Goal: Task Accomplishment & Management: Use online tool/utility

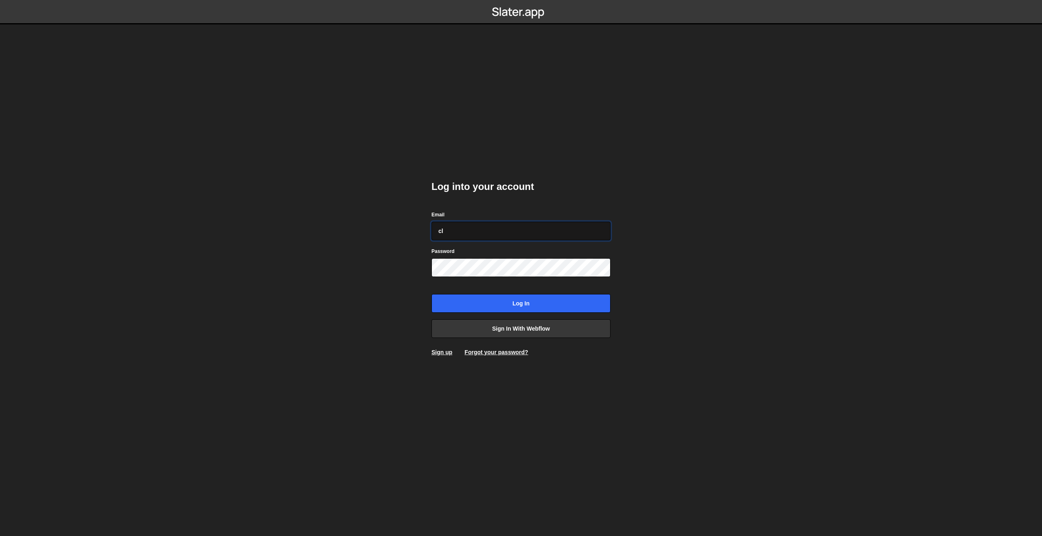
type input "c"
paste input "[PERSON_NAME][EMAIL_ADDRESS][PERSON_NAME][DOMAIN_NAME]"
type input "[PERSON_NAME][EMAIL_ADDRESS][PERSON_NAME][DOMAIN_NAME]"
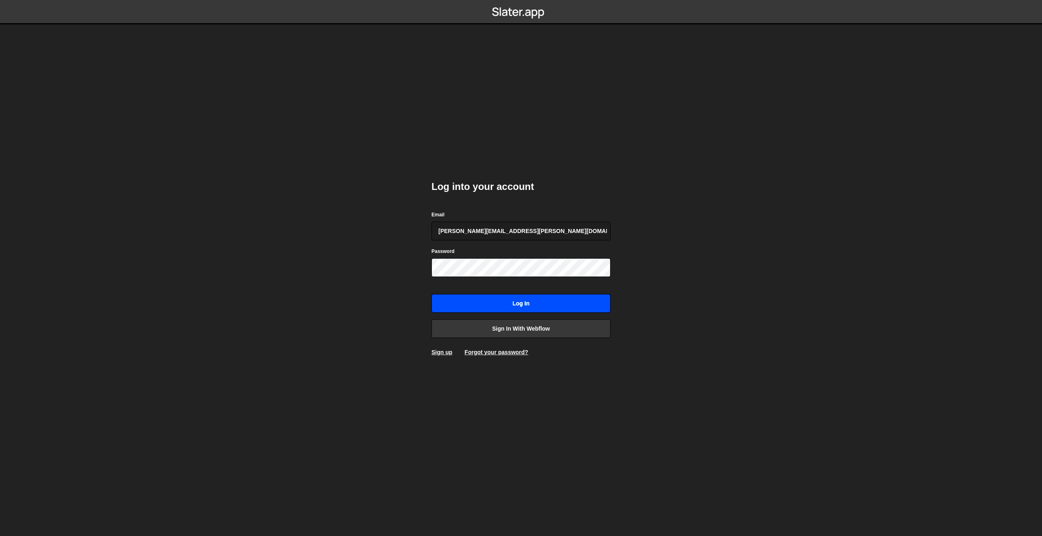
click at [485, 298] on input "Log in" at bounding box center [520, 303] width 179 height 19
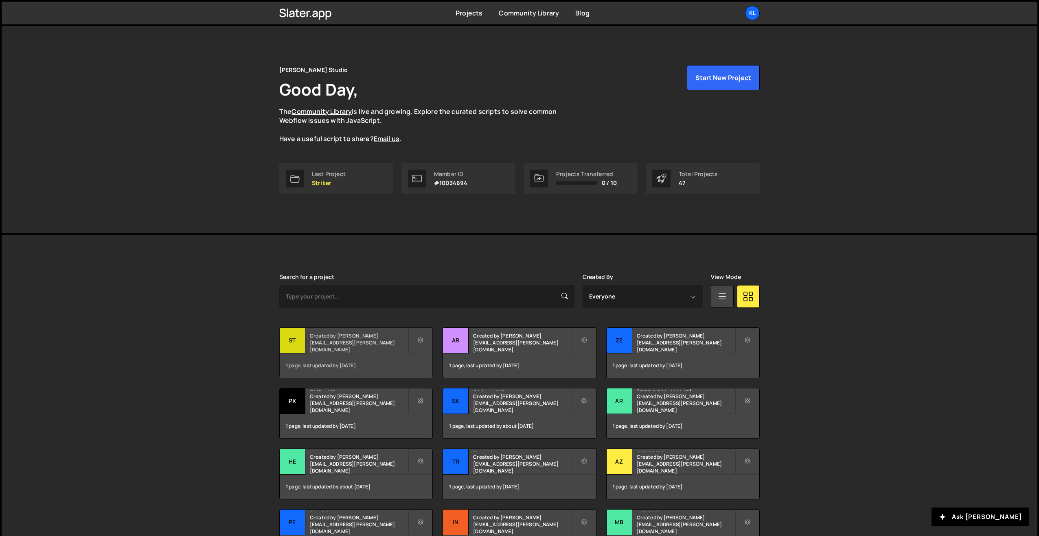
click at [335, 343] on small "Created by [PERSON_NAME][EMAIL_ADDRESS][PERSON_NAME][DOMAIN_NAME]" at bounding box center [359, 342] width 98 height 21
